Goal: Information Seeking & Learning: Learn about a topic

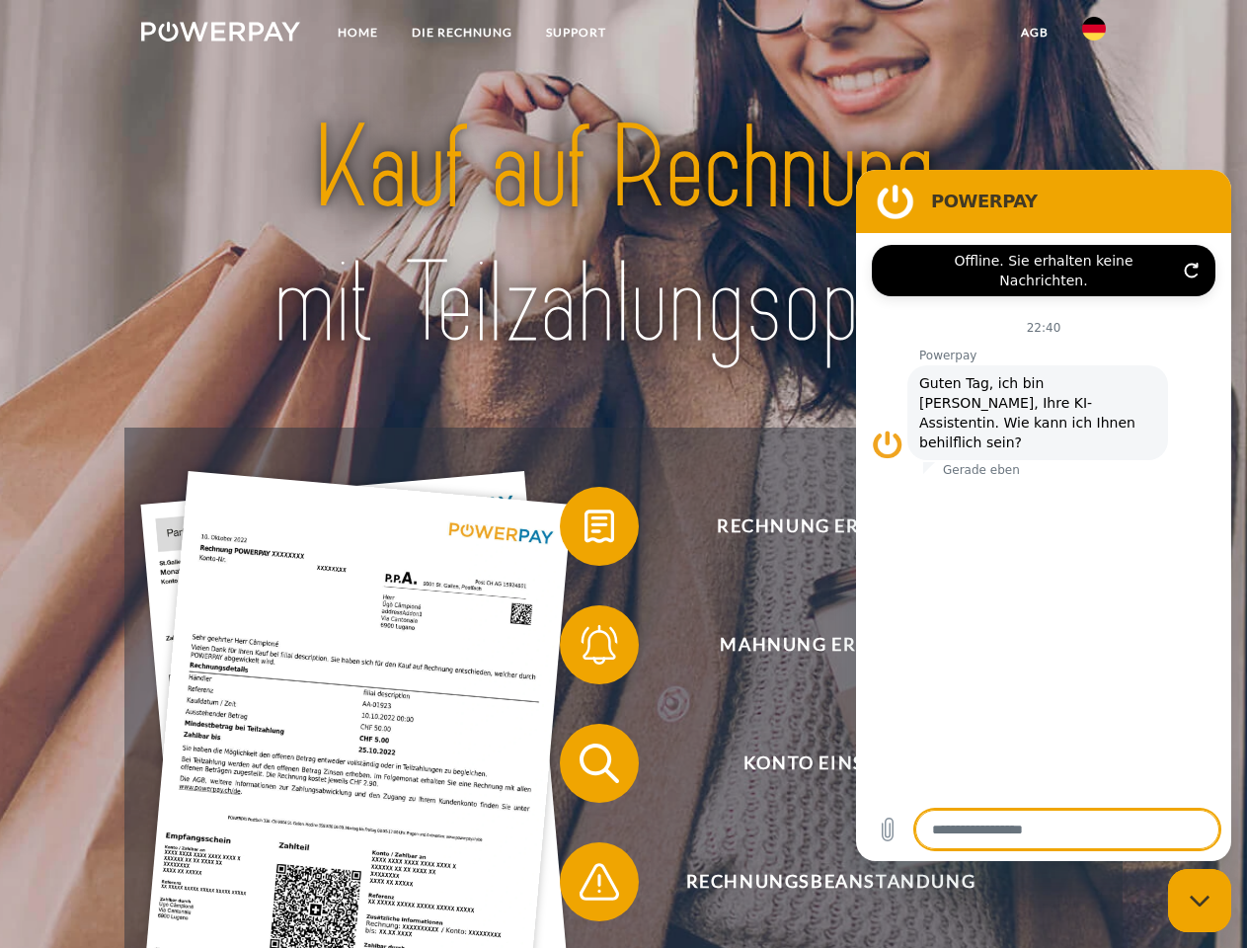
click at [220, 35] on img at bounding box center [220, 32] width 159 height 20
click at [1094, 35] on img at bounding box center [1094, 29] width 24 height 24
click at [1034, 33] on link "agb" at bounding box center [1034, 33] width 61 height 36
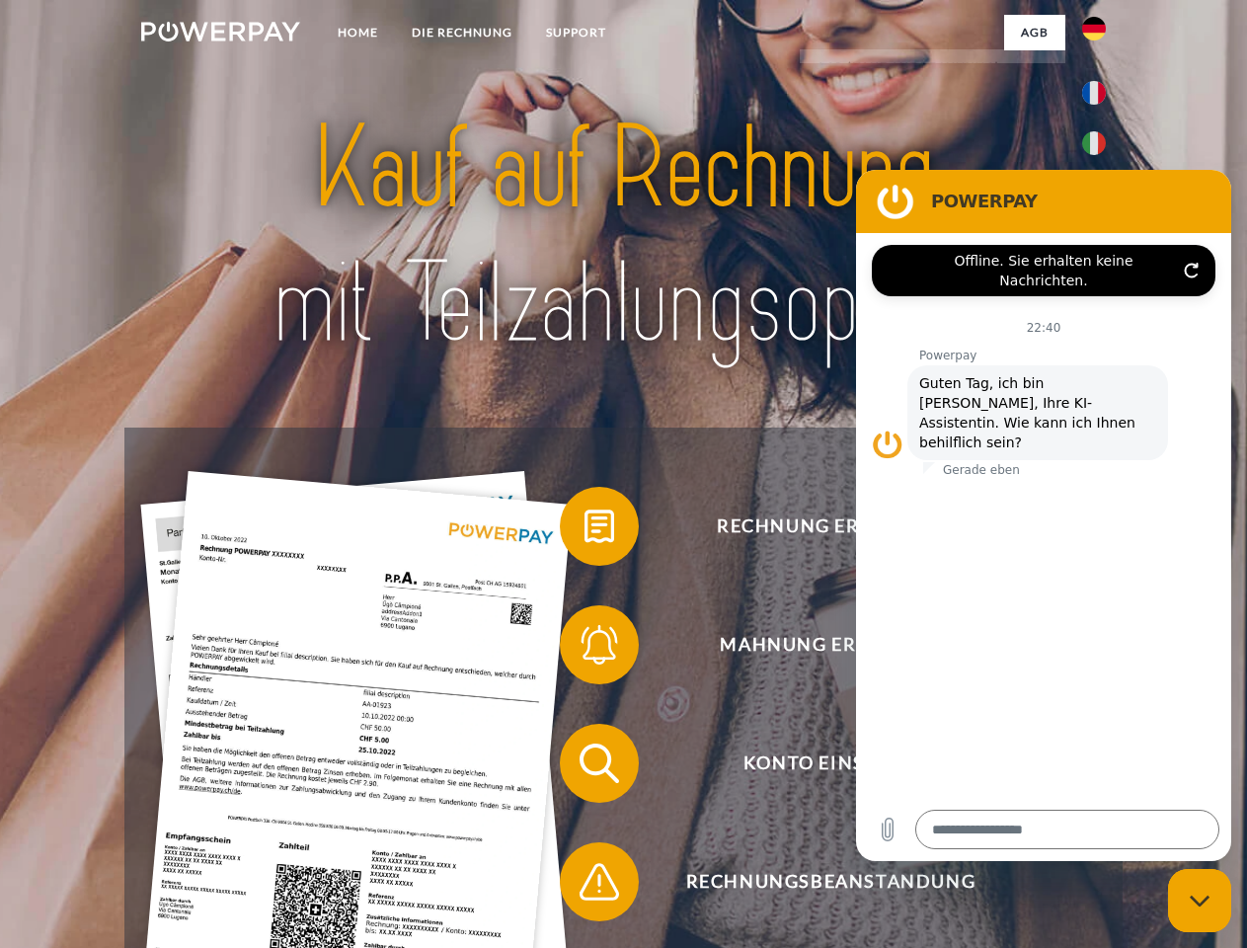
click at [585, 530] on span at bounding box center [569, 526] width 99 height 99
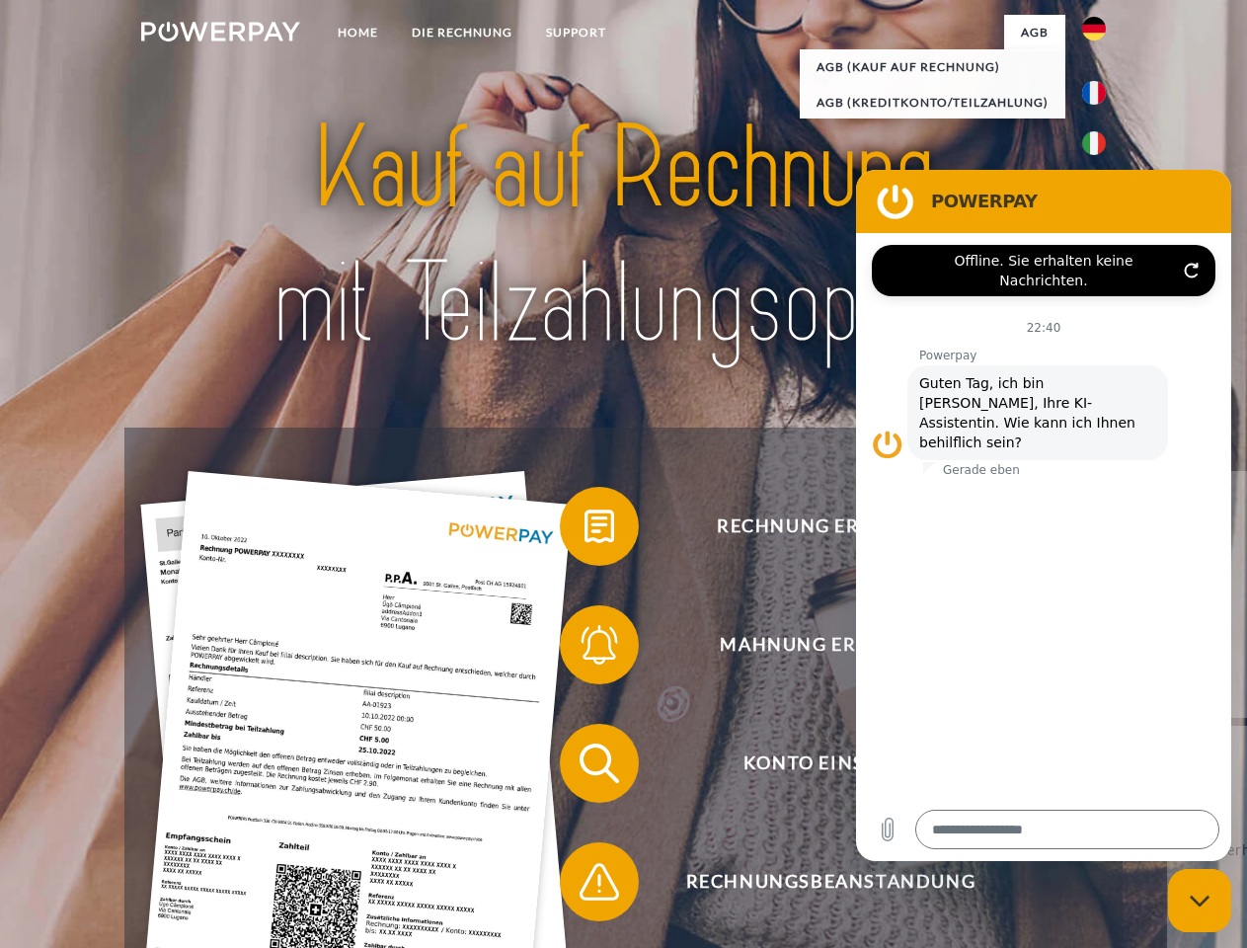
click at [585, 649] on span at bounding box center [569, 644] width 99 height 99
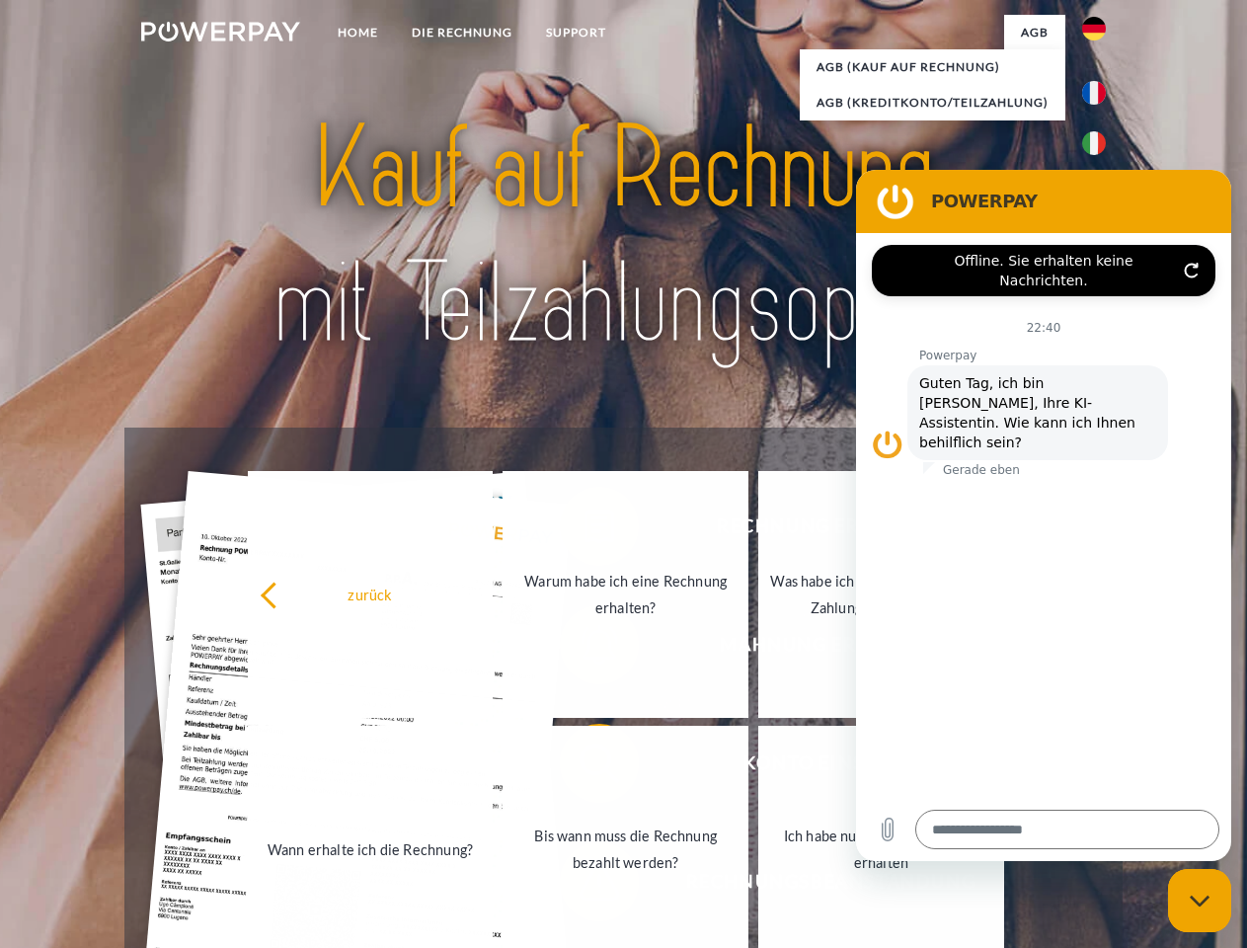
click at [585, 767] on link "Bis wann muss die Rechnung bezahlt werden?" at bounding box center [626, 849] width 246 height 247
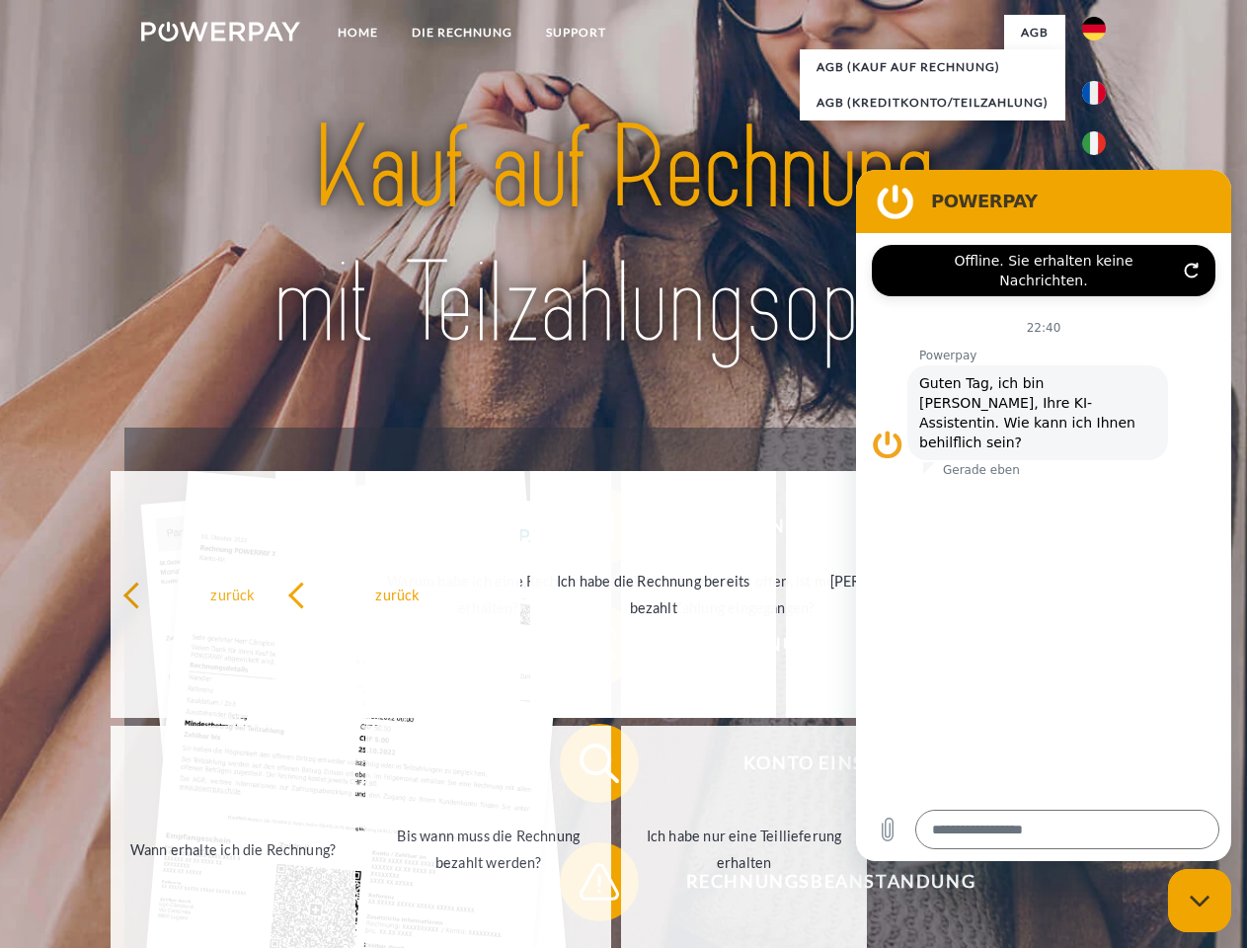
click at [585, 886] on span at bounding box center [569, 881] width 99 height 99
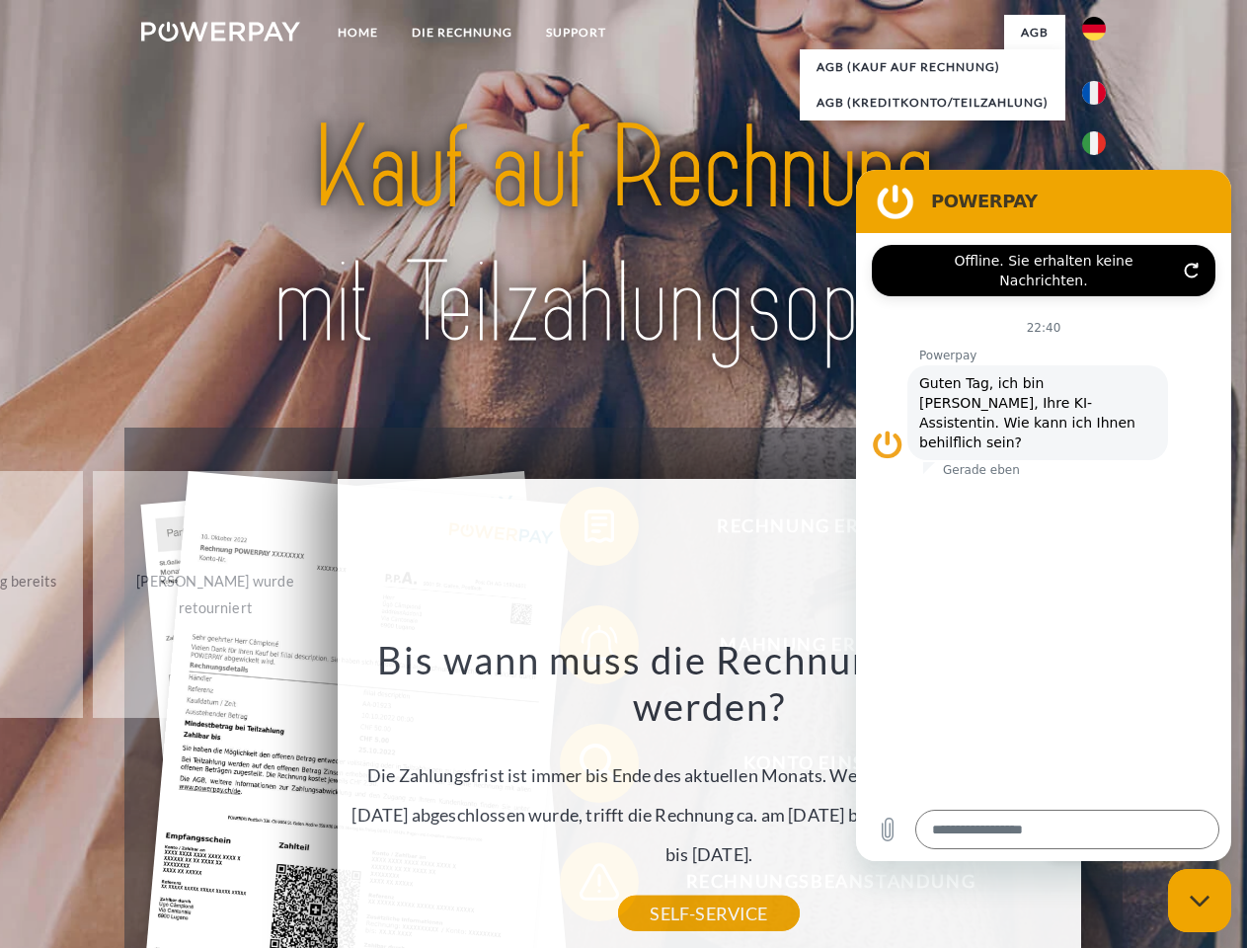
click at [1200, 900] on icon "Messaging-Fenster schließen" at bounding box center [1200, 901] width 21 height 13
type textarea "*"
